Goal: Information Seeking & Learning: Learn about a topic

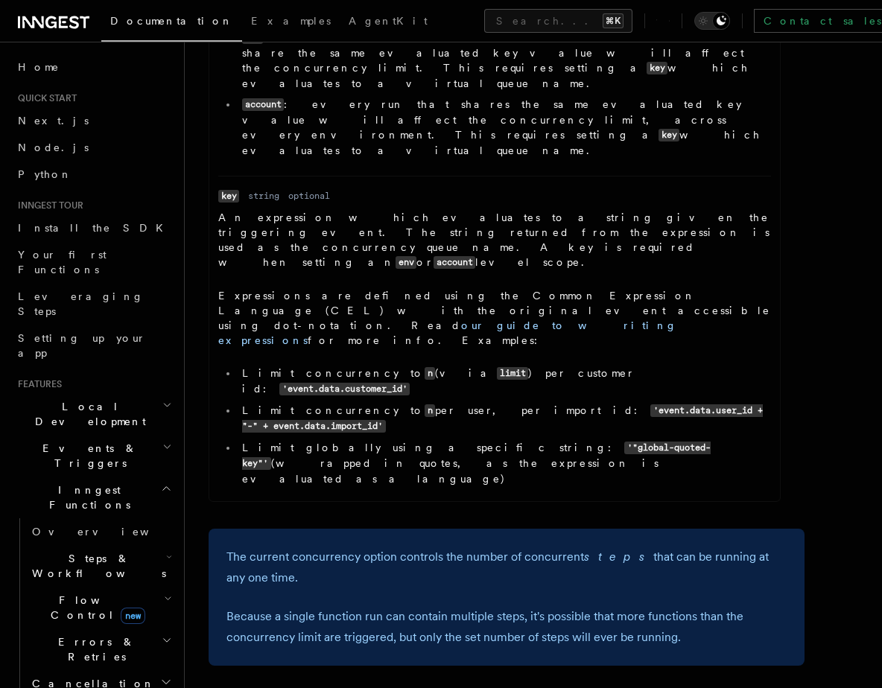
scroll to position [1054, 0]
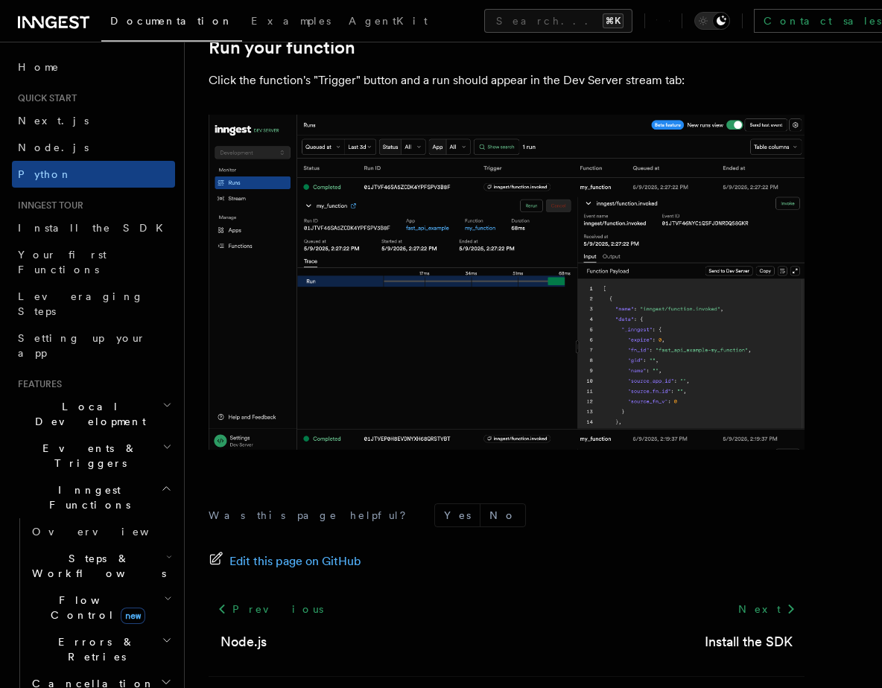
scroll to position [3078, 0]
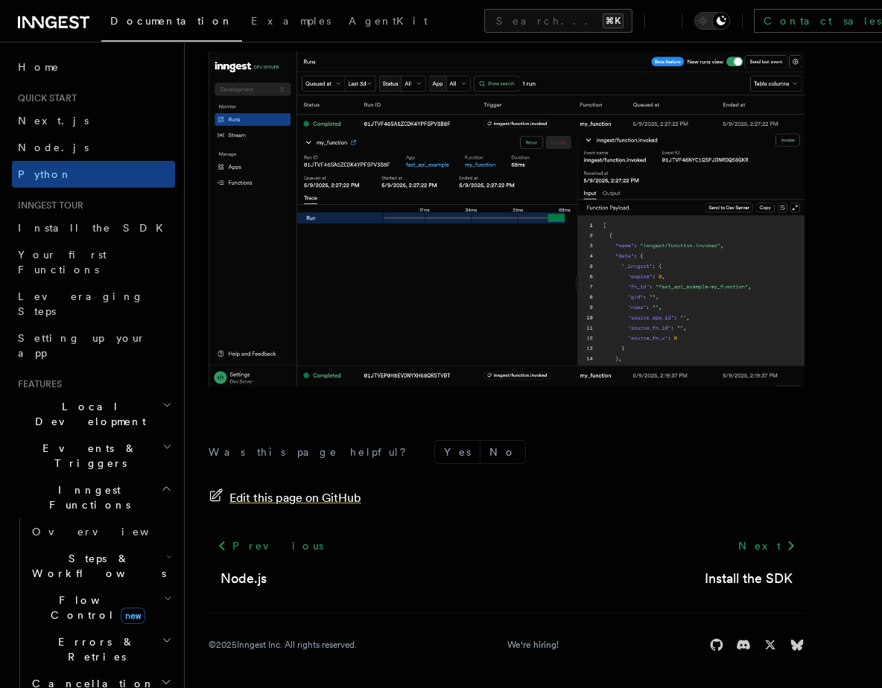
click at [302, 500] on span "Edit this page on GitHub" at bounding box center [295, 498] width 132 height 21
